Goal: Task Accomplishment & Management: Manage account settings

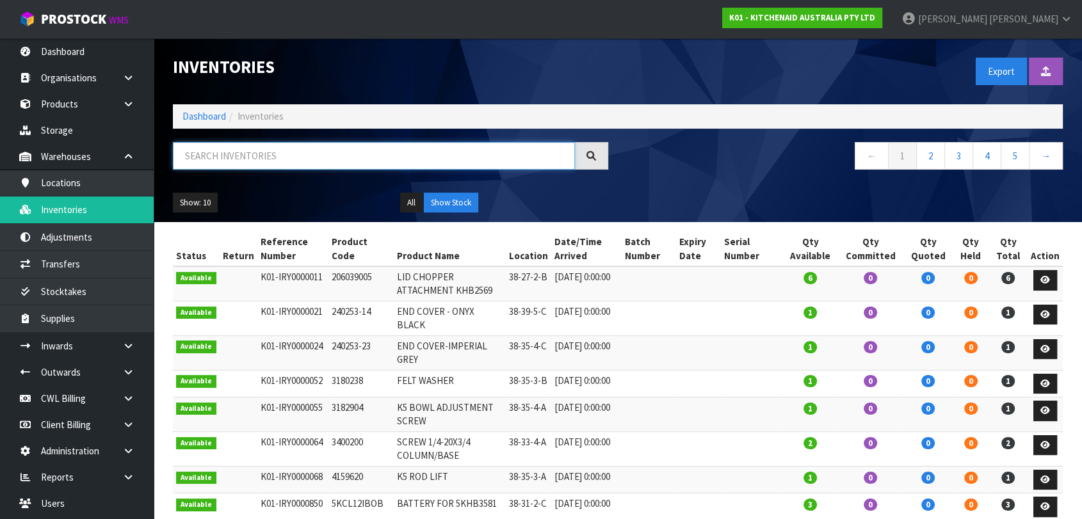
click at [299, 150] on input "text" at bounding box center [374, 156] width 402 height 28
paste input "5KSM60SPXADR"
type input "5KSM60SPXADR"
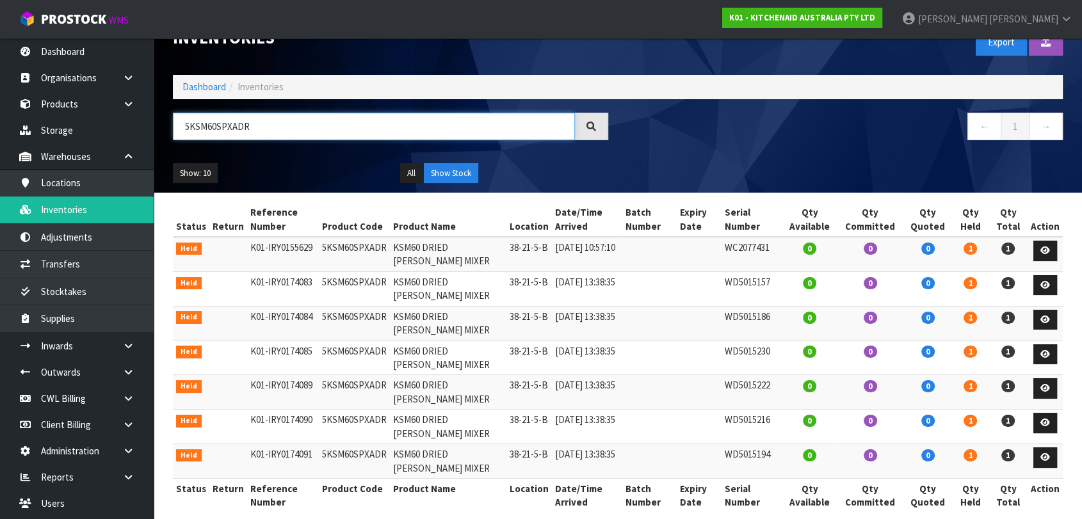
scroll to position [45, 0]
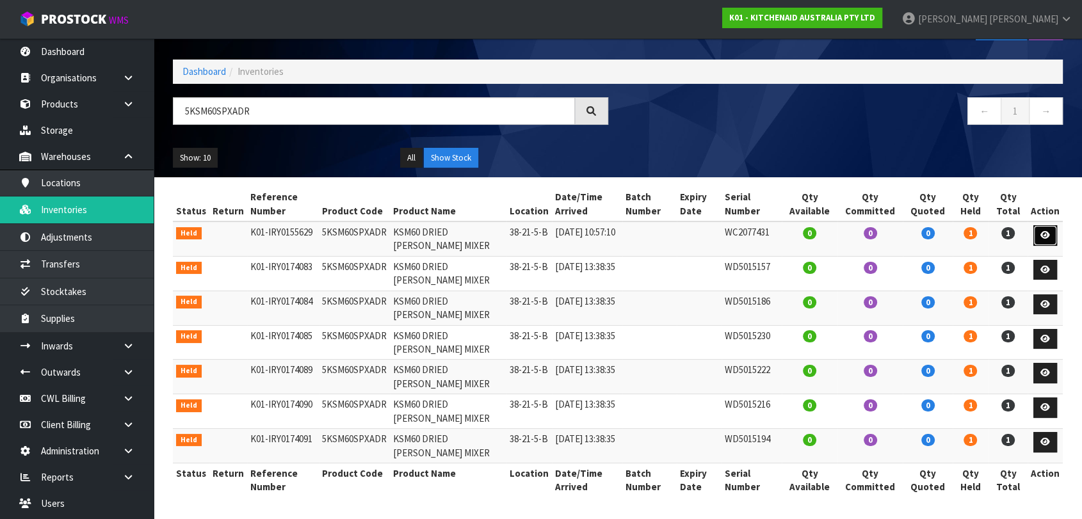
click at [1049, 237] on icon at bounding box center [1045, 235] width 10 height 8
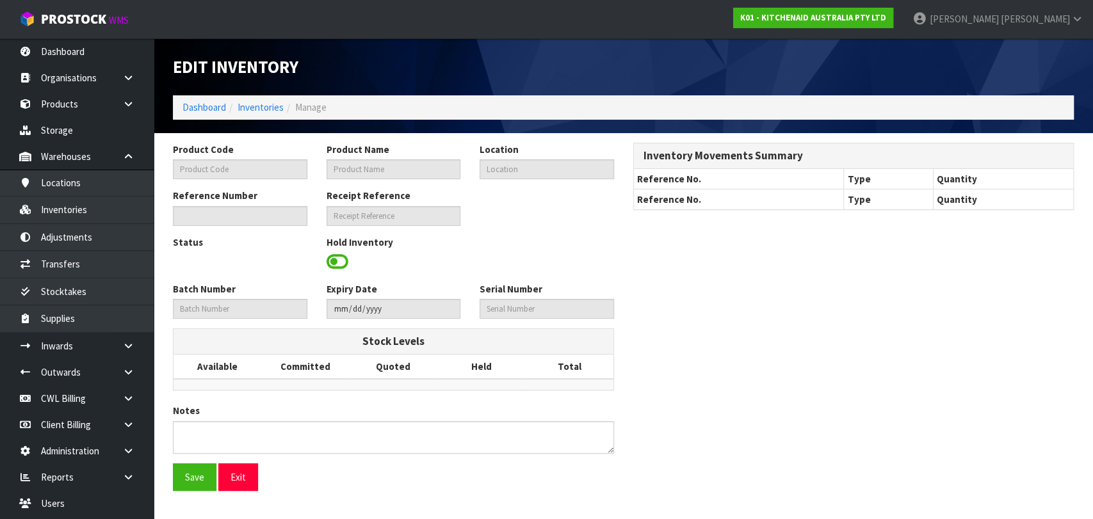
type input "5KSM60SPXADR"
type input "KSM60 DRIED [PERSON_NAME] MIXER"
type input "38-21-5-B"
type input "K01-IRY0155629"
type input "K01-REC0001855"
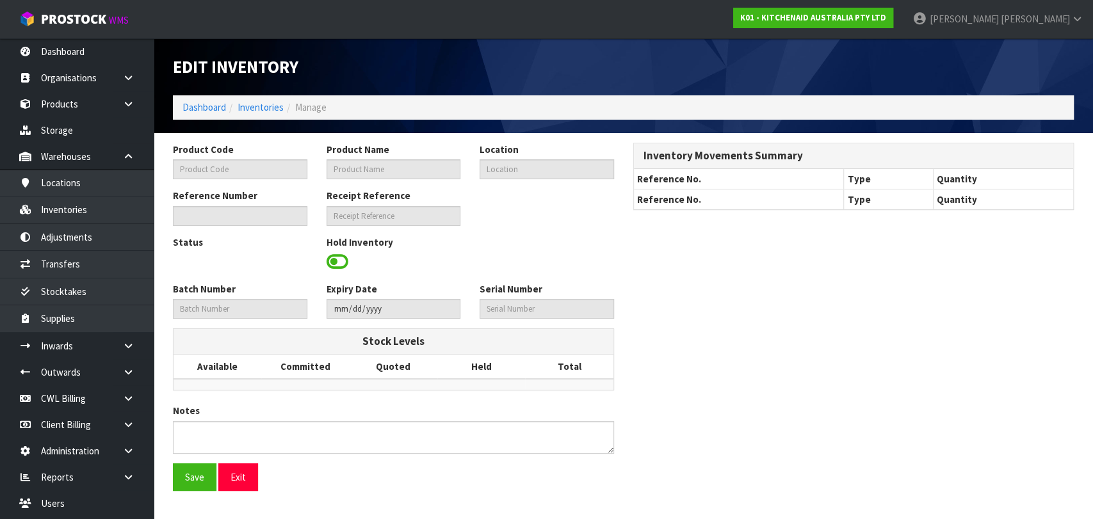
type input "WC2077431"
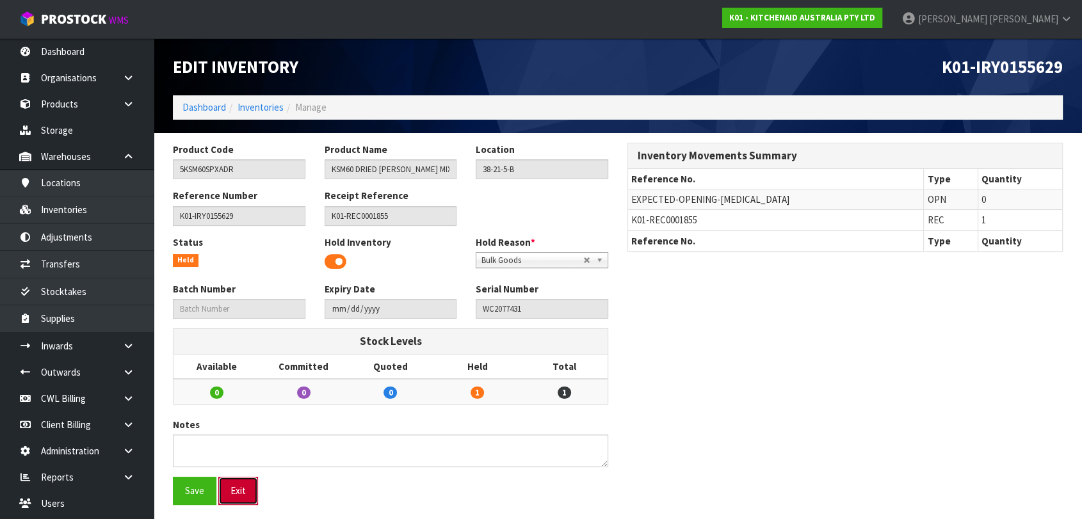
click at [248, 489] on button "Exit" at bounding box center [238, 491] width 40 height 28
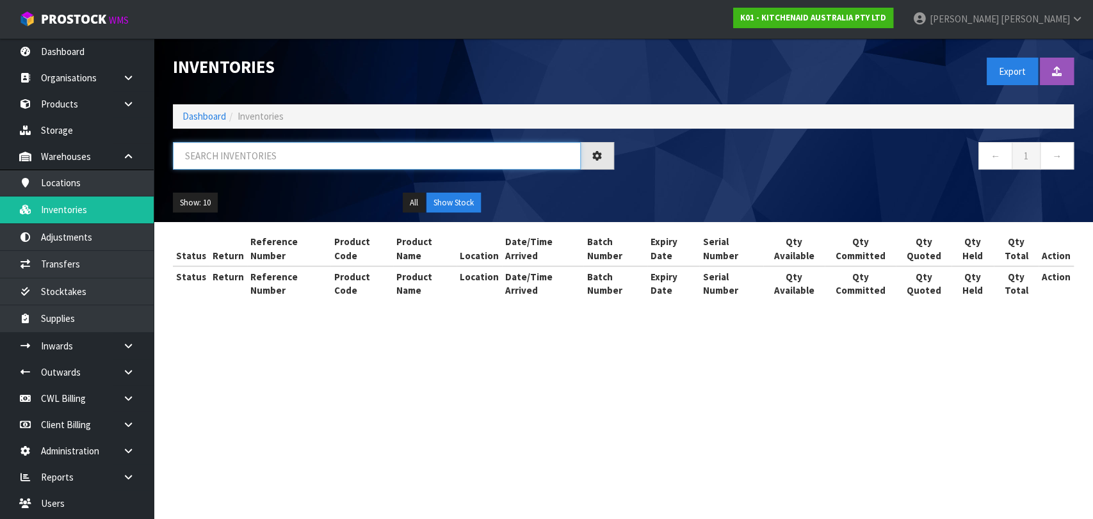
click at [385, 157] on input "text" at bounding box center [377, 156] width 408 height 28
paste input "5KSM60SPXADR"
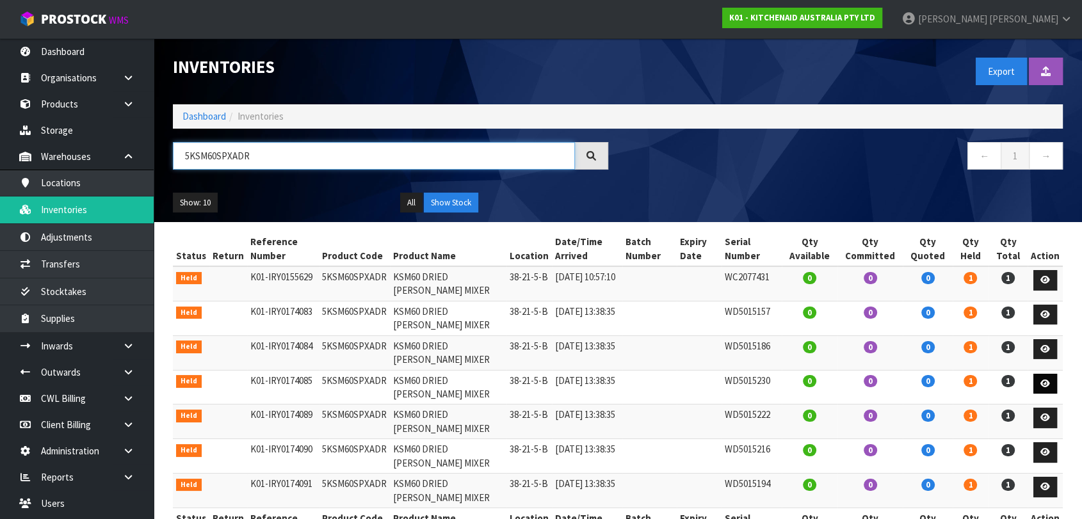
type input "5KSM60SPXADR"
click at [1045, 384] on icon at bounding box center [1045, 384] width 10 height 8
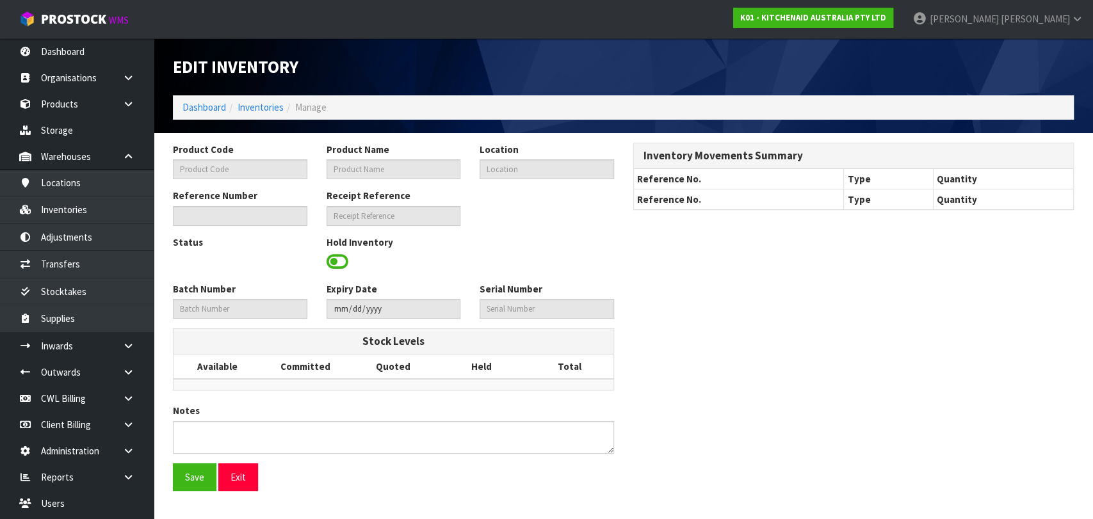
type input "5KSM60SPXADR"
type input "KSM60 DRIED [PERSON_NAME] MIXER"
type input "38-21-5-B"
type input "K01-IRY0174085"
type input "K01-REC0002087"
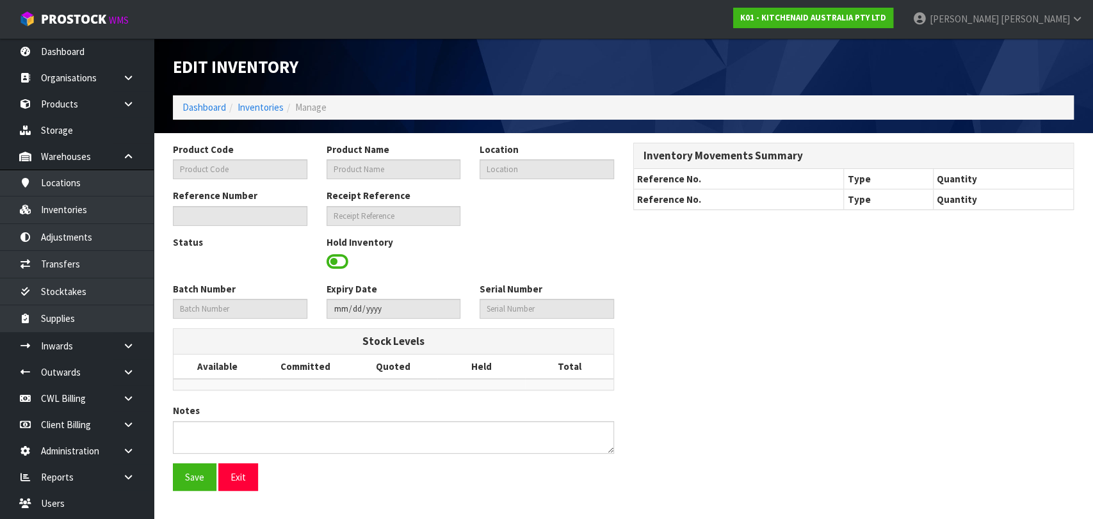
type input "WD5015230"
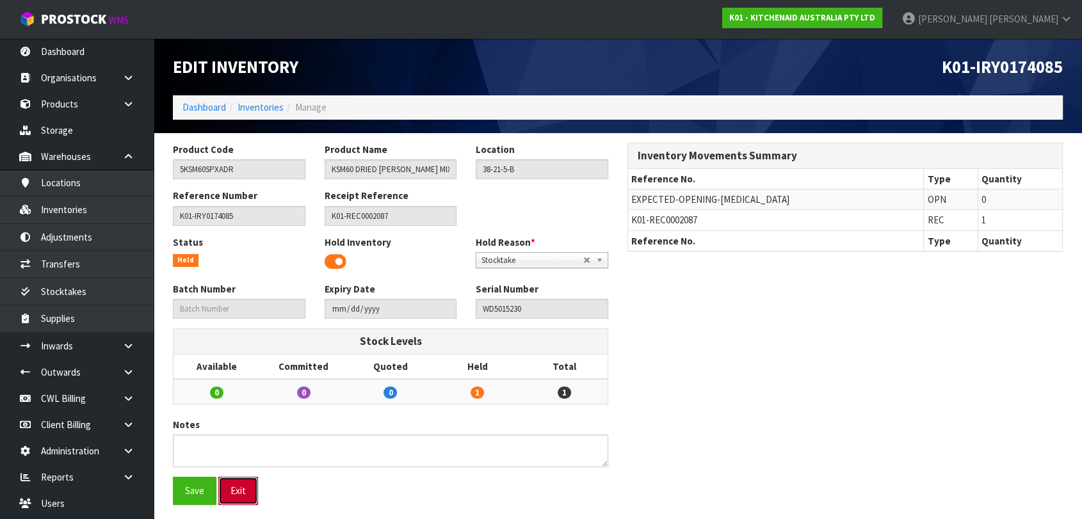
click at [238, 493] on button "Exit" at bounding box center [238, 491] width 40 height 28
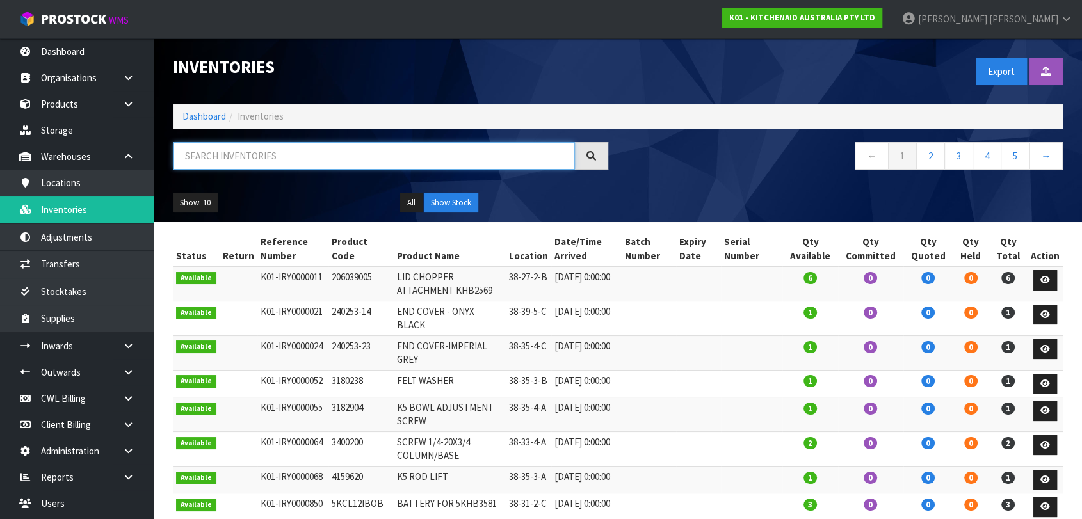
click at [286, 155] on input "text" at bounding box center [374, 156] width 402 height 28
paste input "5KSM60SPXAER"
type input "5KSM60SPXAER"
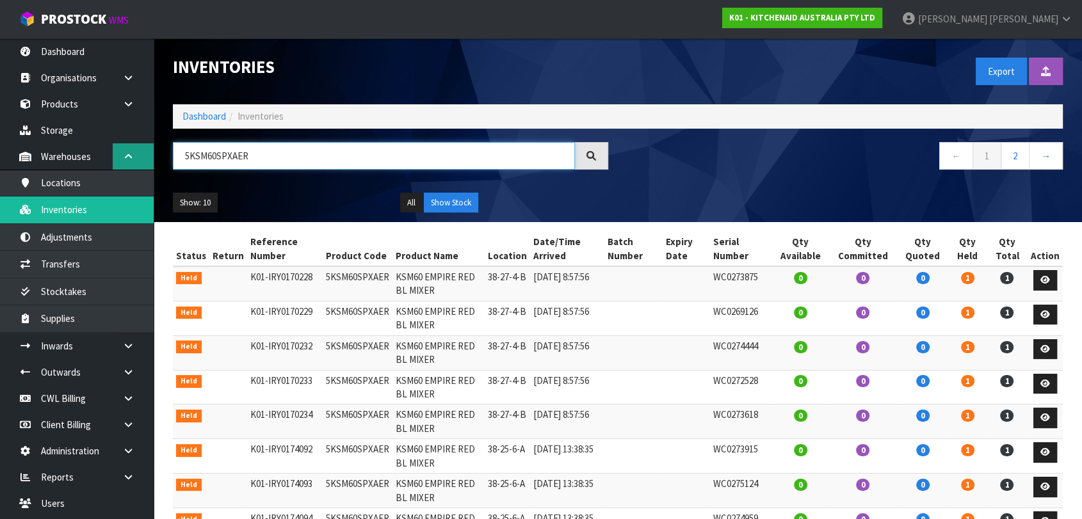
drag, startPoint x: 346, startPoint y: 159, endPoint x: 128, endPoint y: 144, distance: 218.2
click at [128, 144] on body "Toggle navigation ProStock WMS K01 - KITCHENAID AUSTRALIA PTY LTD [PERSON_NAME]…" at bounding box center [541, 259] width 1082 height 519
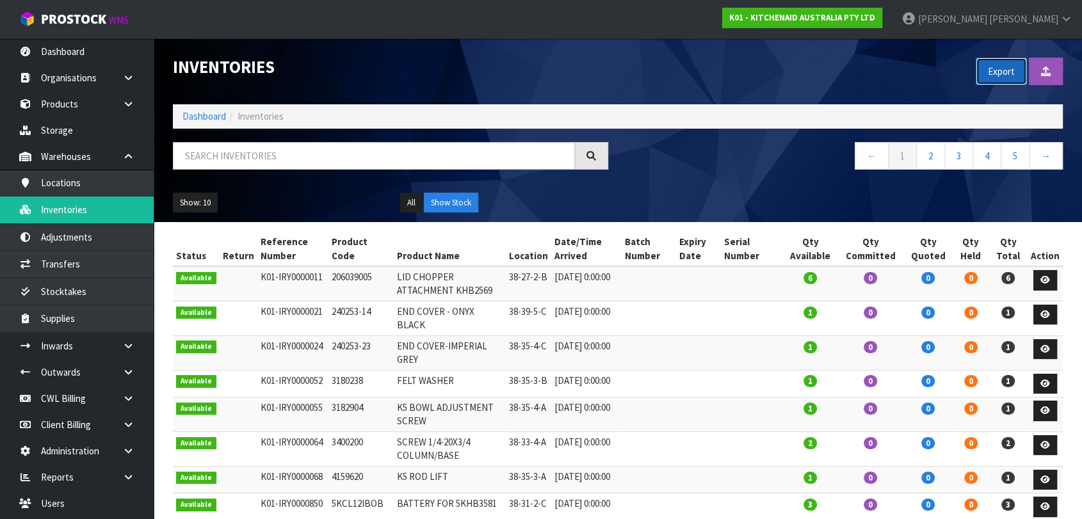
click at [994, 74] on button "Export" at bounding box center [1001, 72] width 51 height 28
click at [124, 370] on icon at bounding box center [128, 373] width 12 height 10
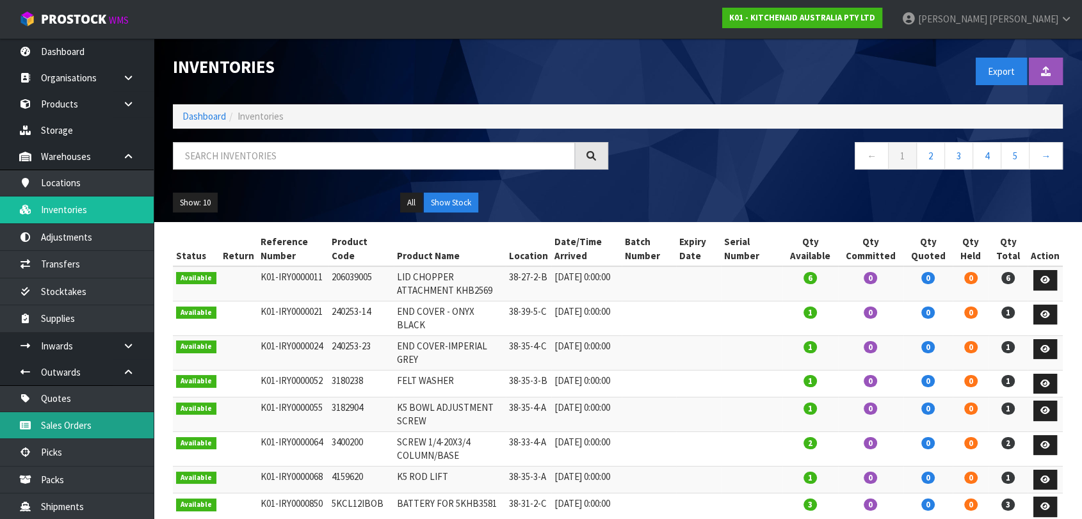
click at [82, 419] on link "Sales Orders" at bounding box center [77, 425] width 154 height 26
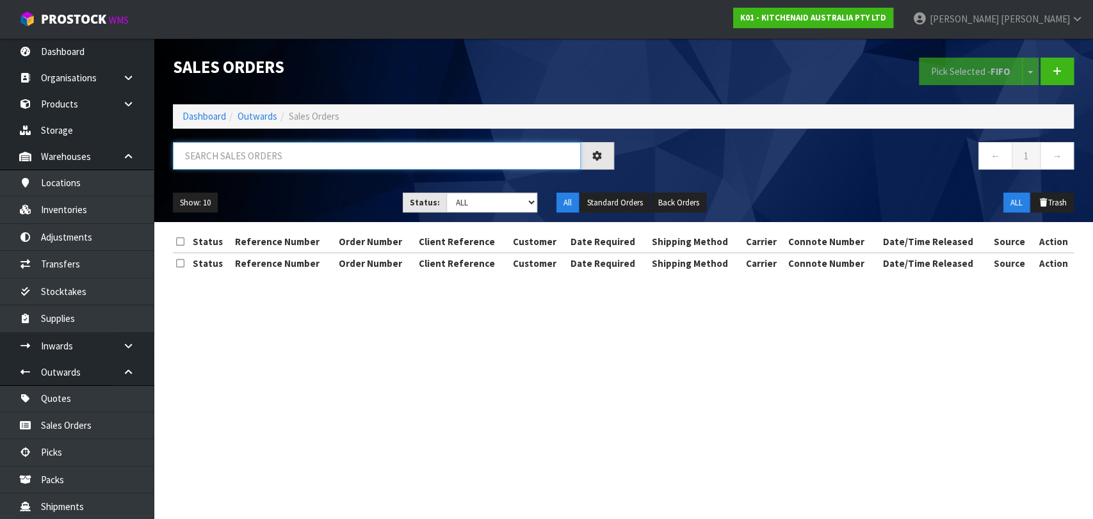
click at [309, 158] on input "text" at bounding box center [377, 156] width 408 height 28
paste input "5KSM70SHXABK"
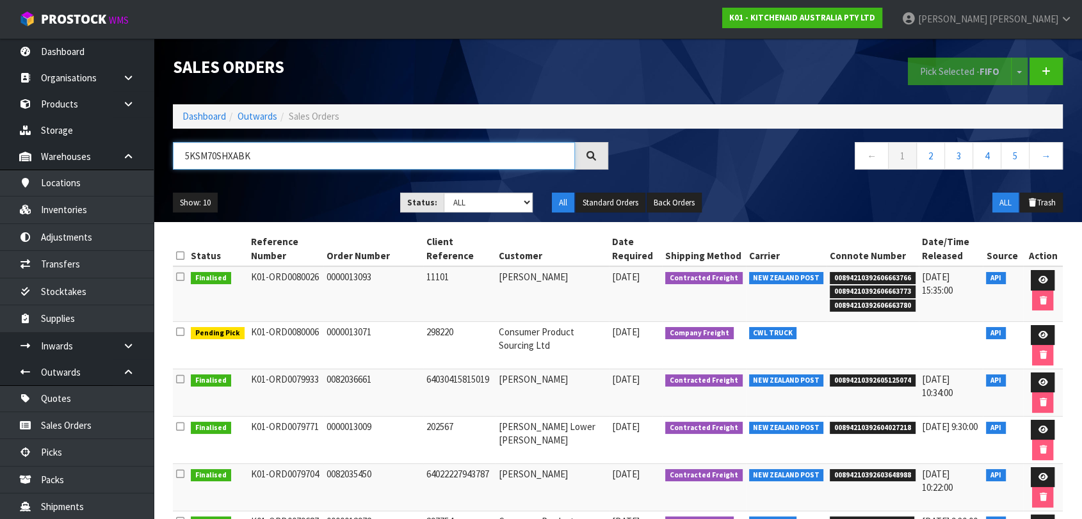
type input "5KSM70SHXABK"
